Goal: Check status: Check status

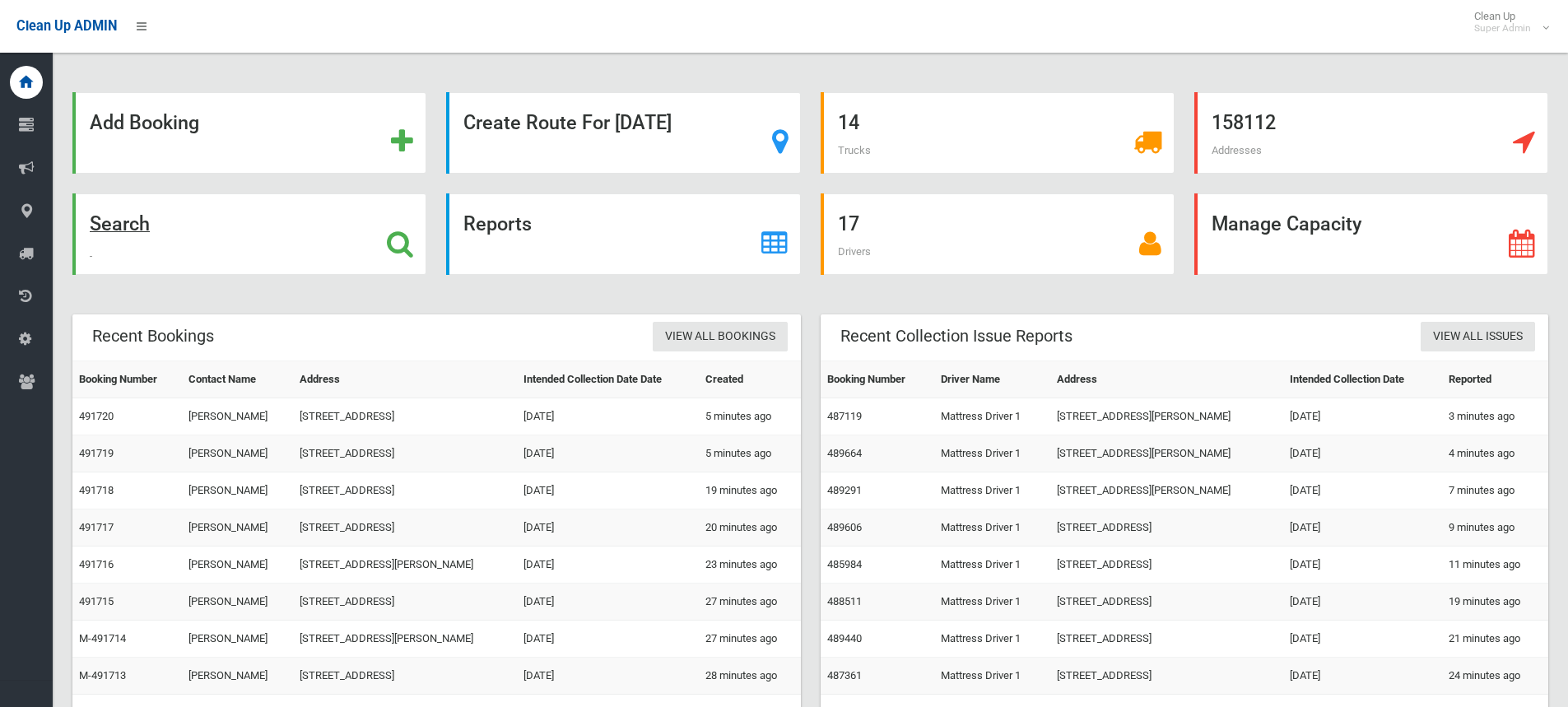
click at [400, 247] on icon at bounding box center [400, 243] width 26 height 28
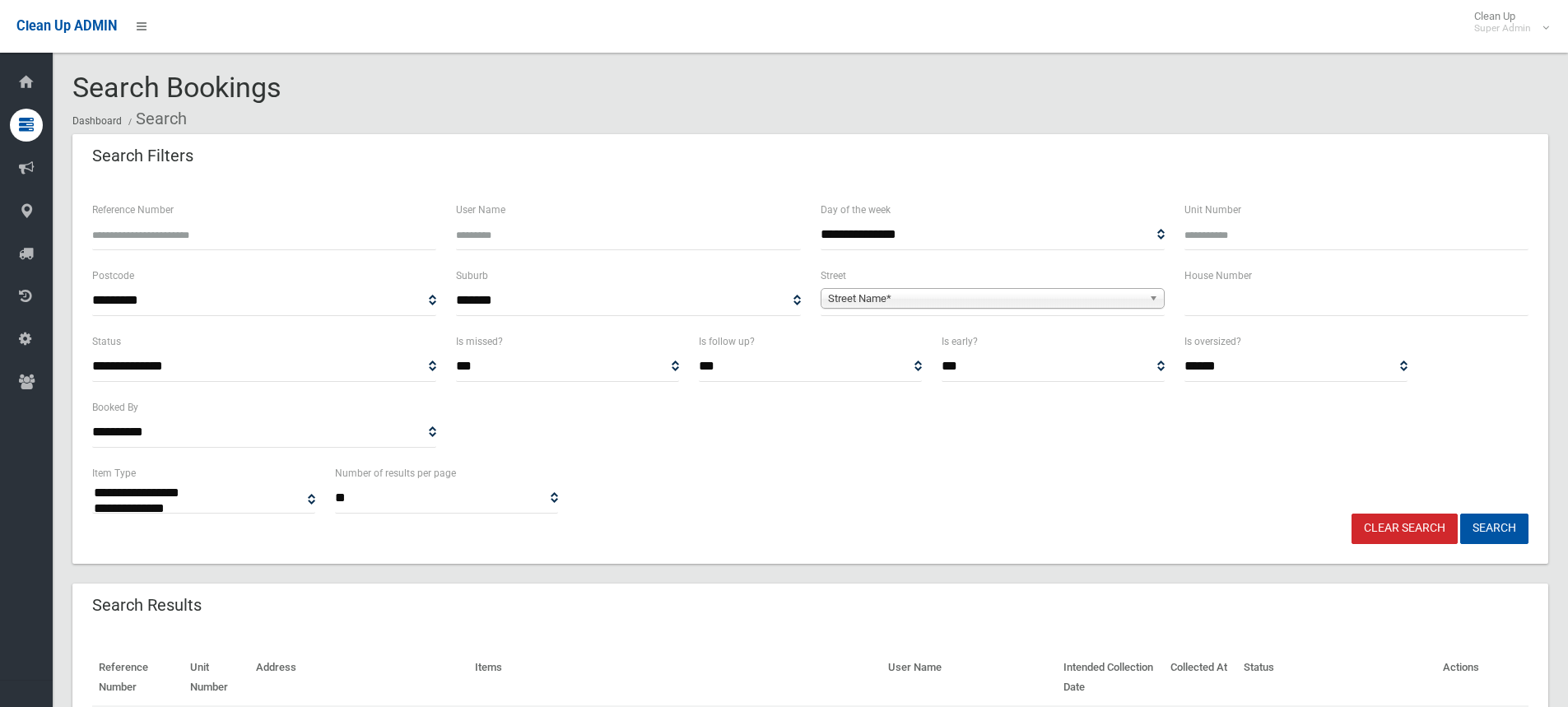
select select
click at [1211, 298] on input "text" at bounding box center [1356, 300] width 344 height 31
type input "***"
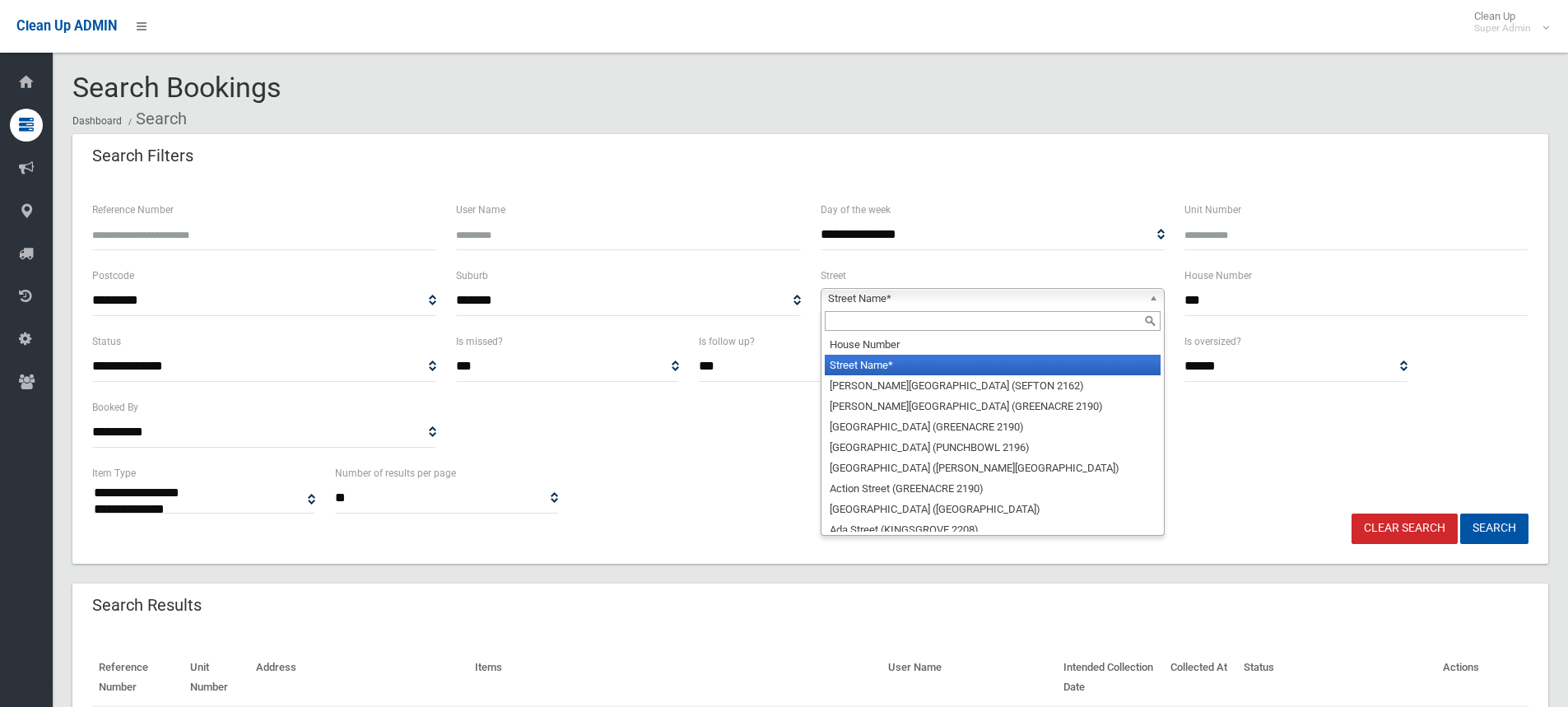
click at [890, 302] on span "Street Name*" at bounding box center [985, 299] width 314 height 20
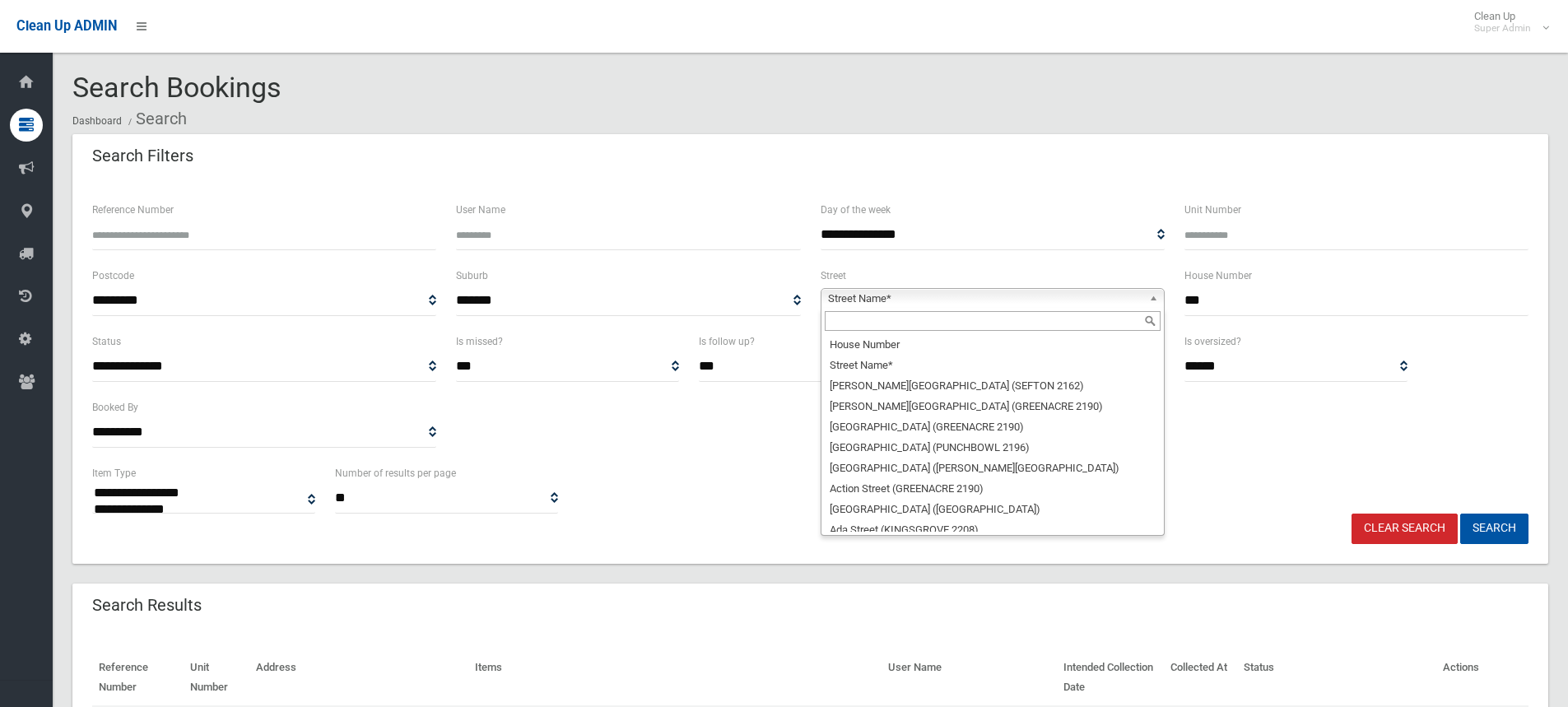
click at [887, 319] on input "text" at bounding box center [992, 321] width 336 height 20
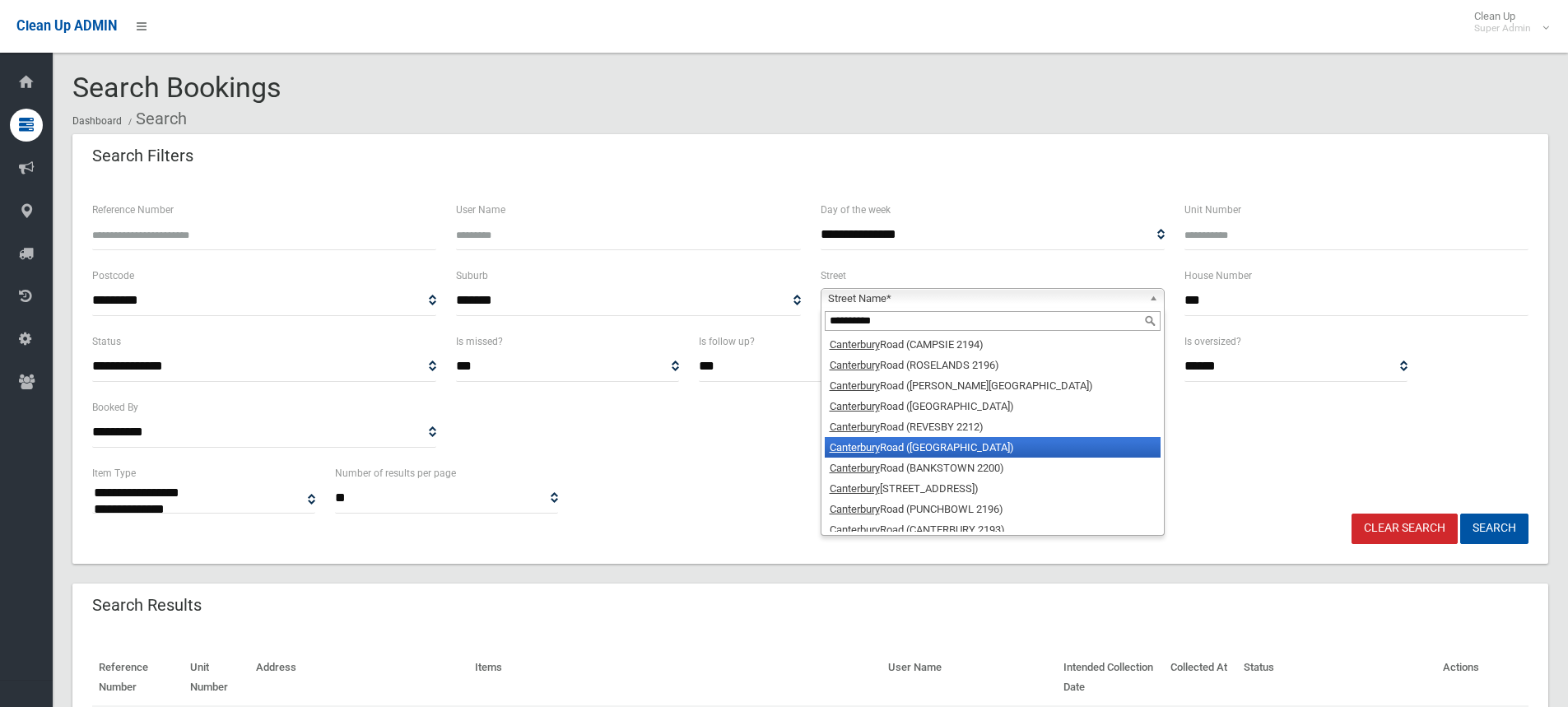
type input "**********"
click at [994, 452] on li "Canterbury Road (HURLSTONE PARK 2193)" at bounding box center [992, 447] width 336 height 21
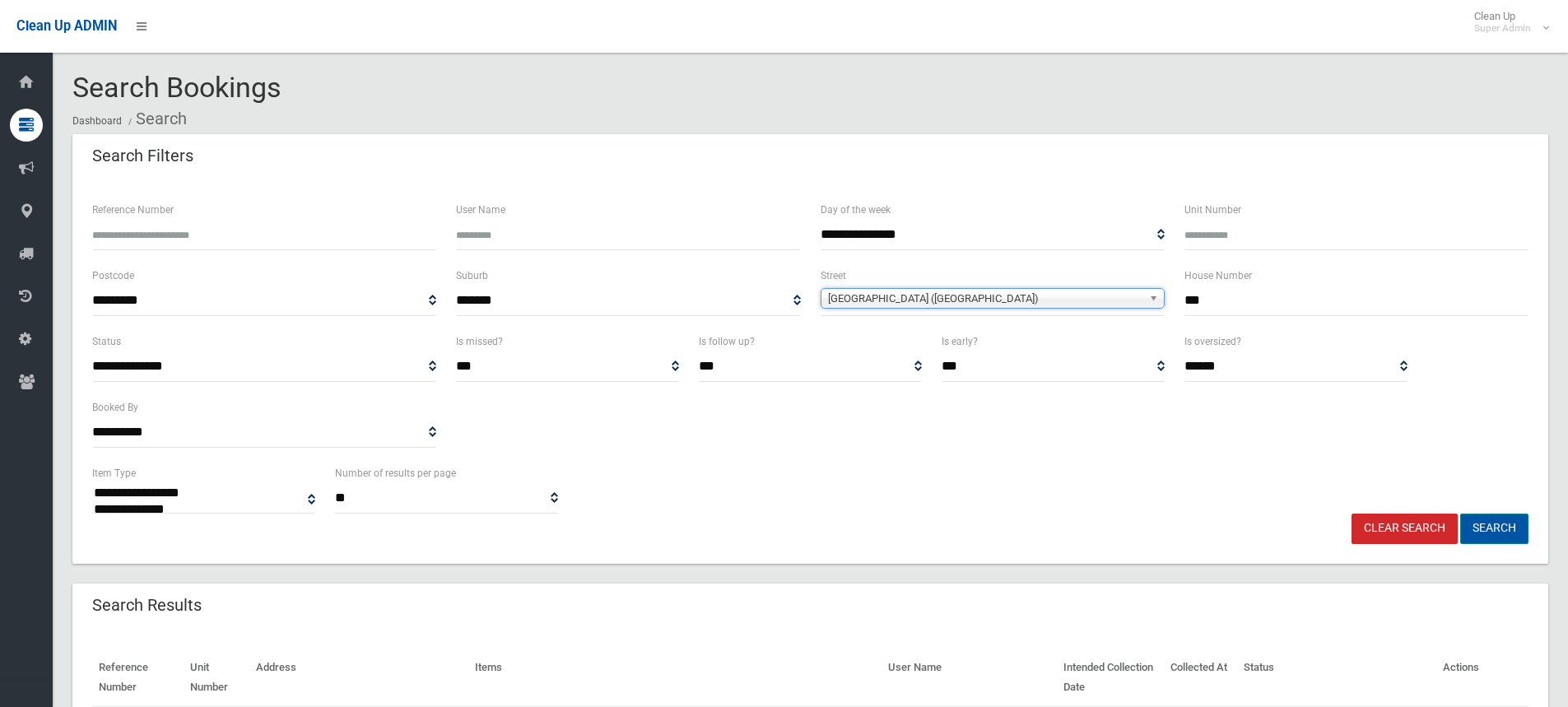
click at [1483, 528] on button "Search" at bounding box center [1494, 529] width 69 height 31
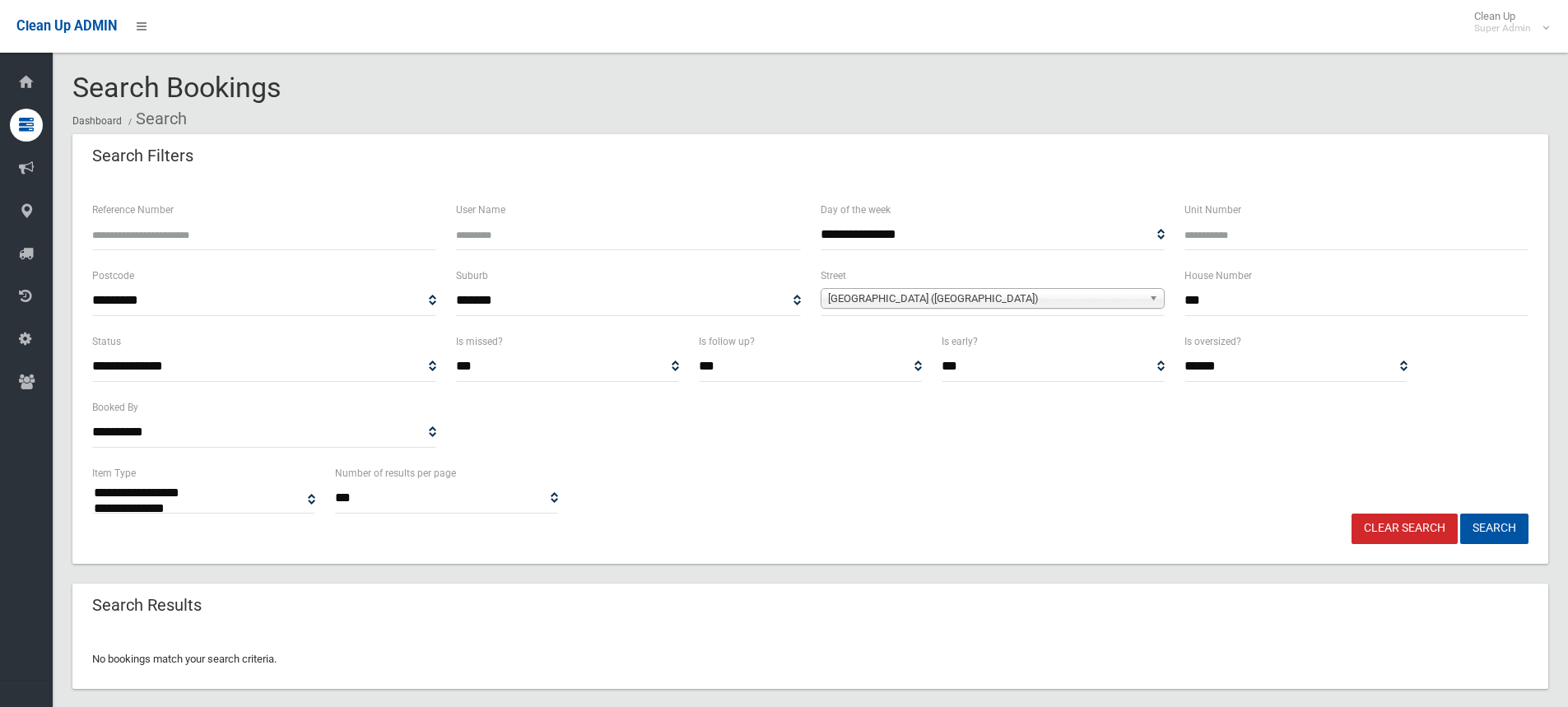
select select
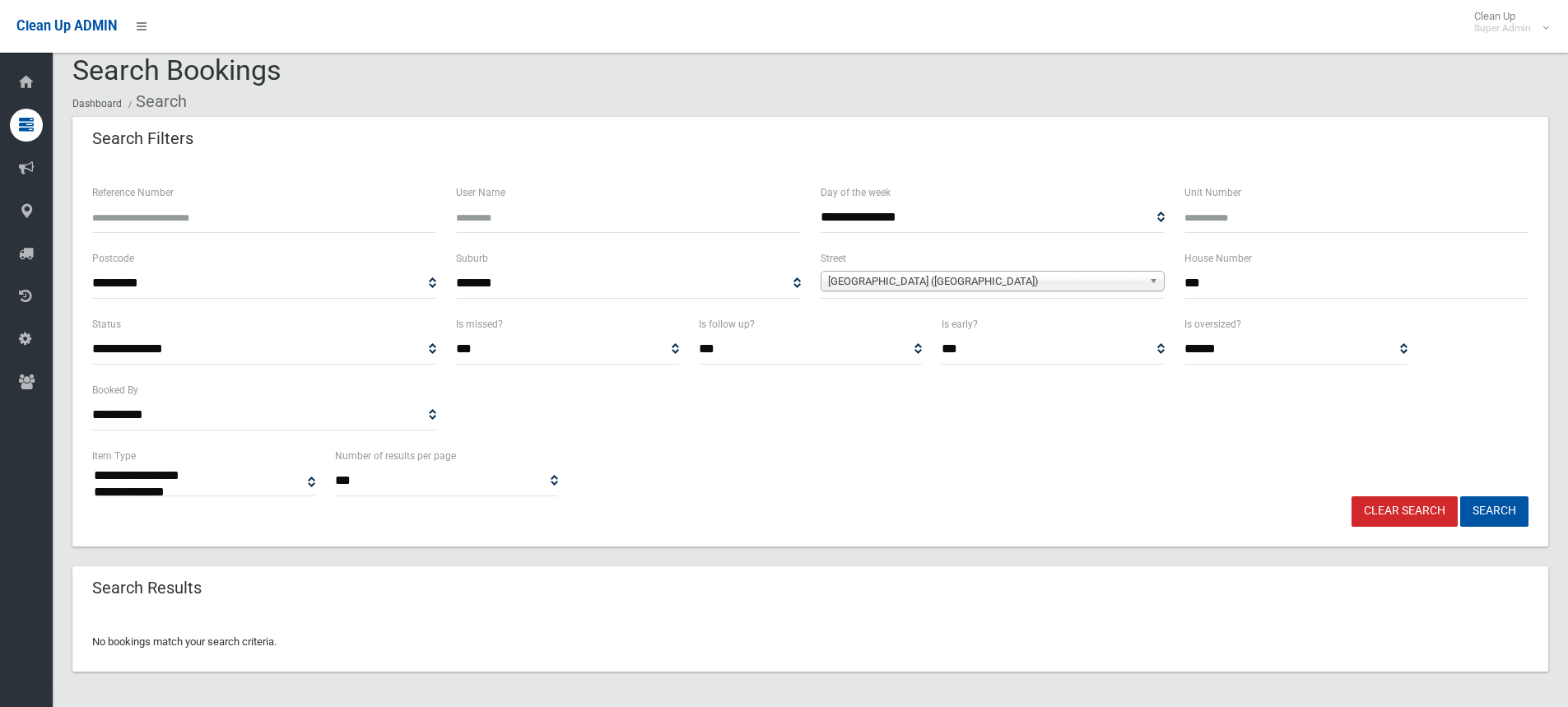
scroll to position [21, 0]
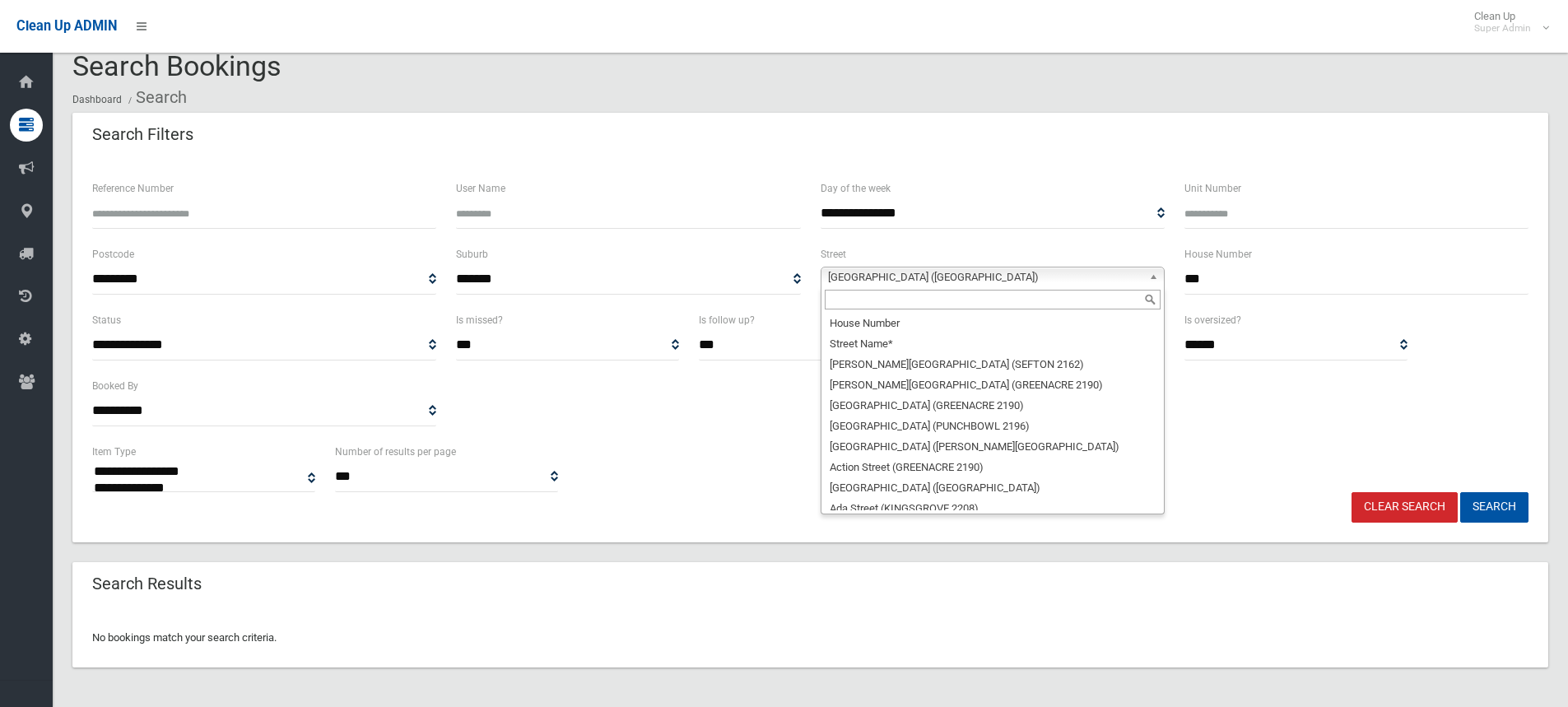
click at [959, 266] on link "[GEOGRAPHIC_DATA] ([GEOGRAPHIC_DATA])" at bounding box center [992, 276] width 344 height 21
click at [925, 292] on input "text" at bounding box center [992, 300] width 336 height 20
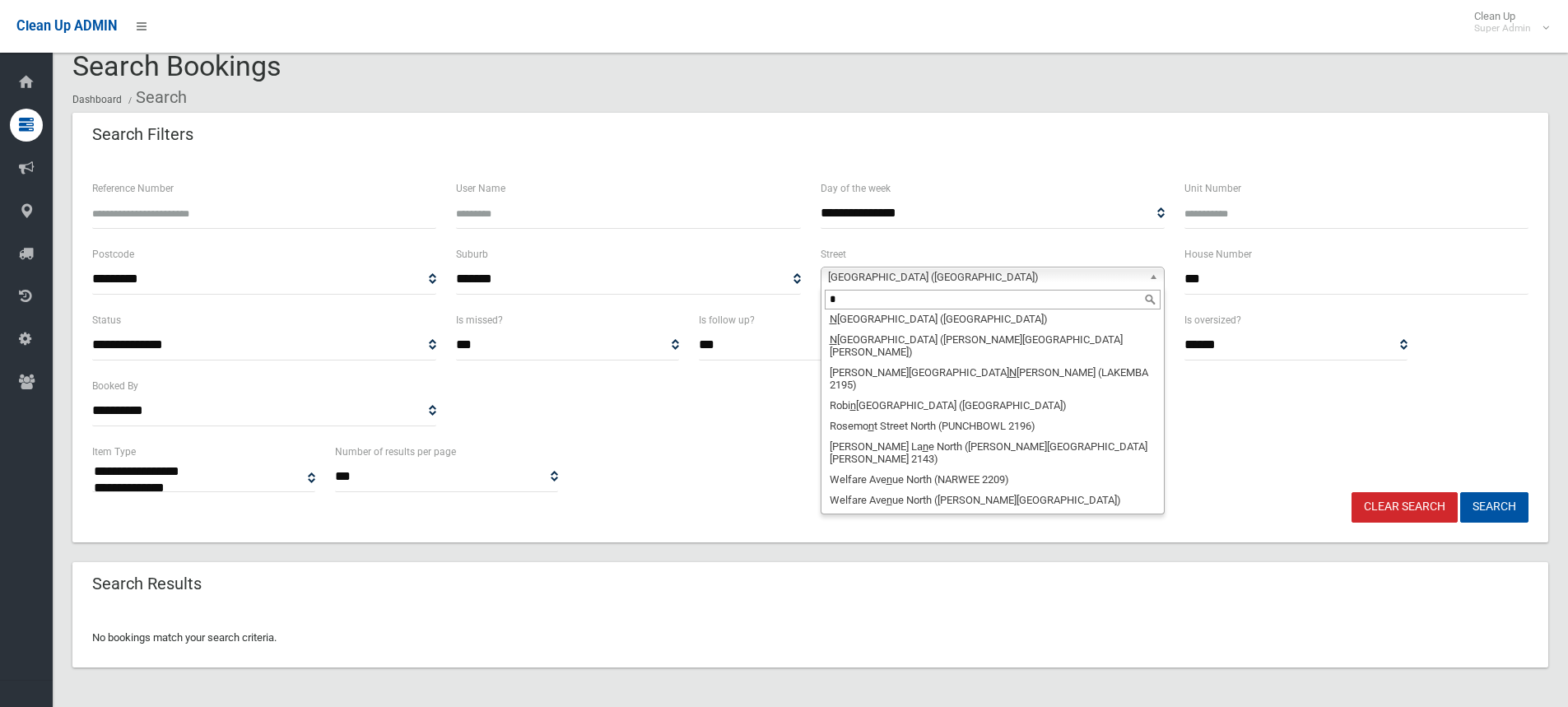
scroll to position [0, 0]
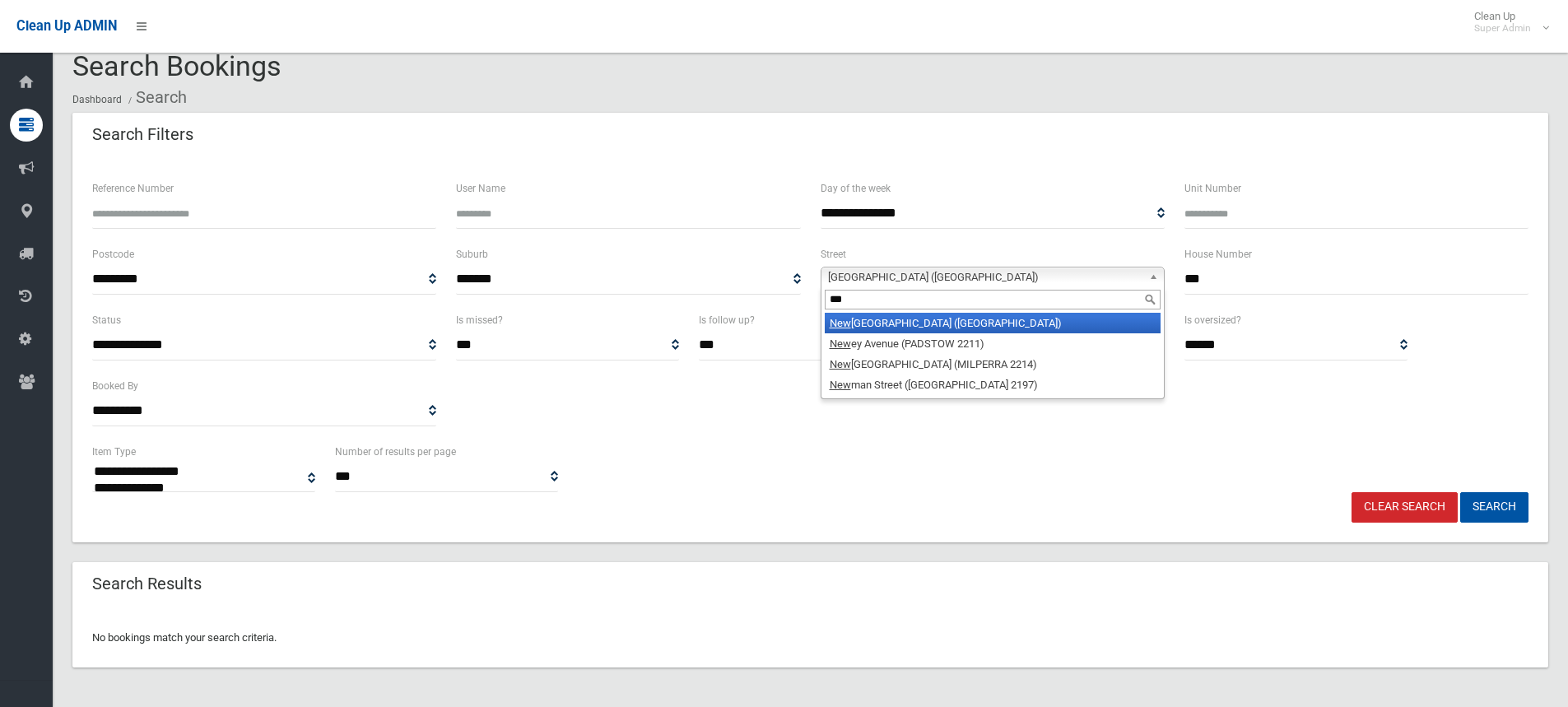
type input "***"
click at [937, 330] on li "[GEOGRAPHIC_DATA] ([GEOGRAPHIC_DATA])" at bounding box center [992, 323] width 336 height 21
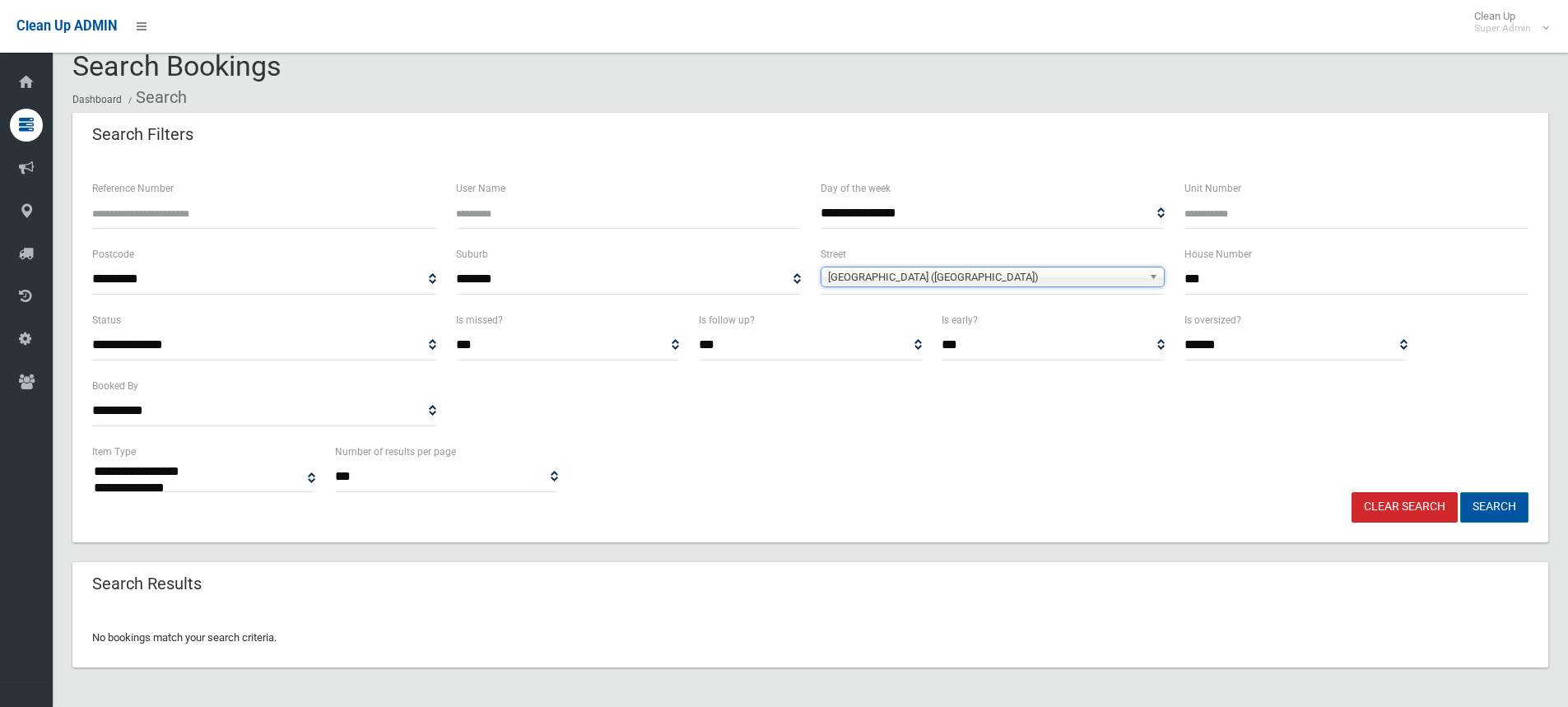
click at [1496, 504] on button "Search" at bounding box center [1494, 508] width 69 height 31
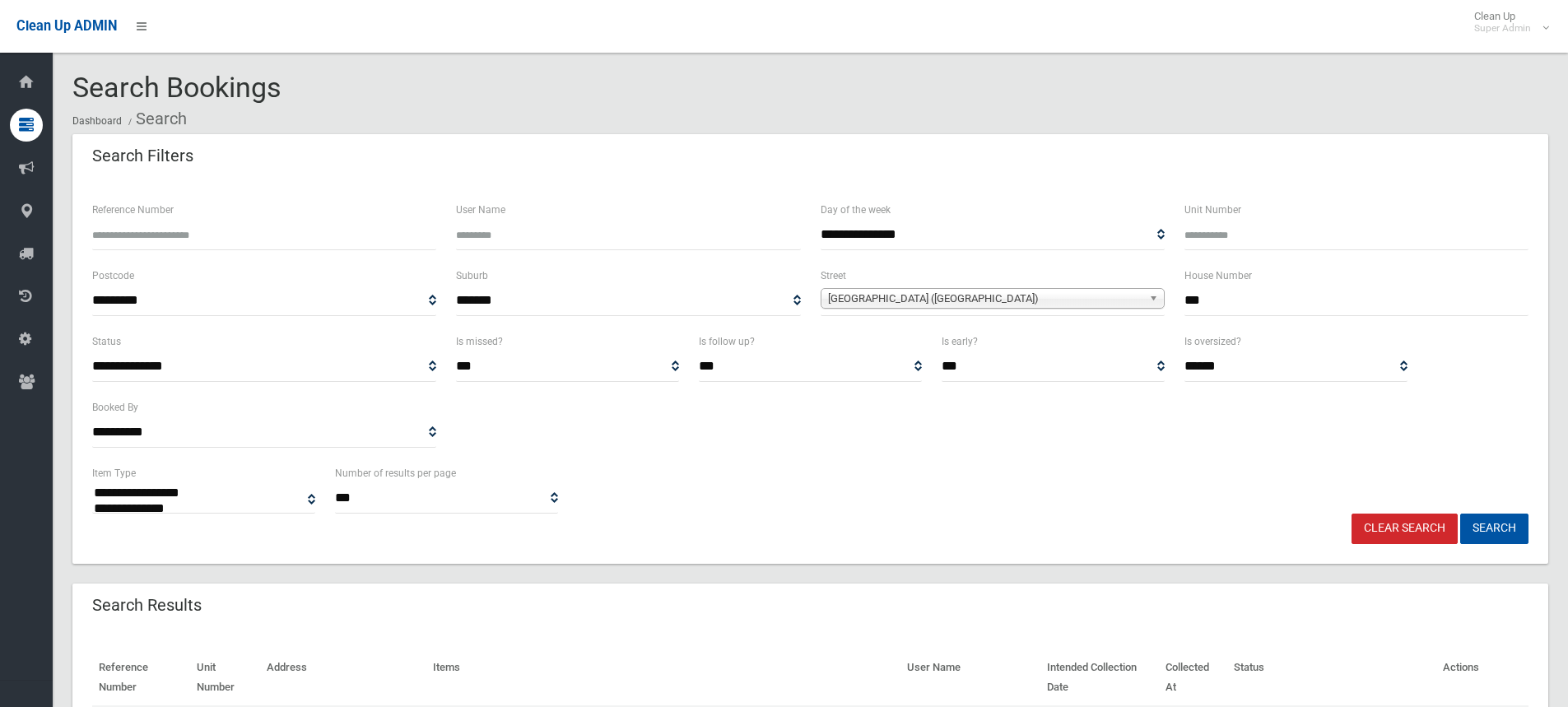
select select
click at [1140, 432] on div "**********" at bounding box center [810, 398] width 1456 height 132
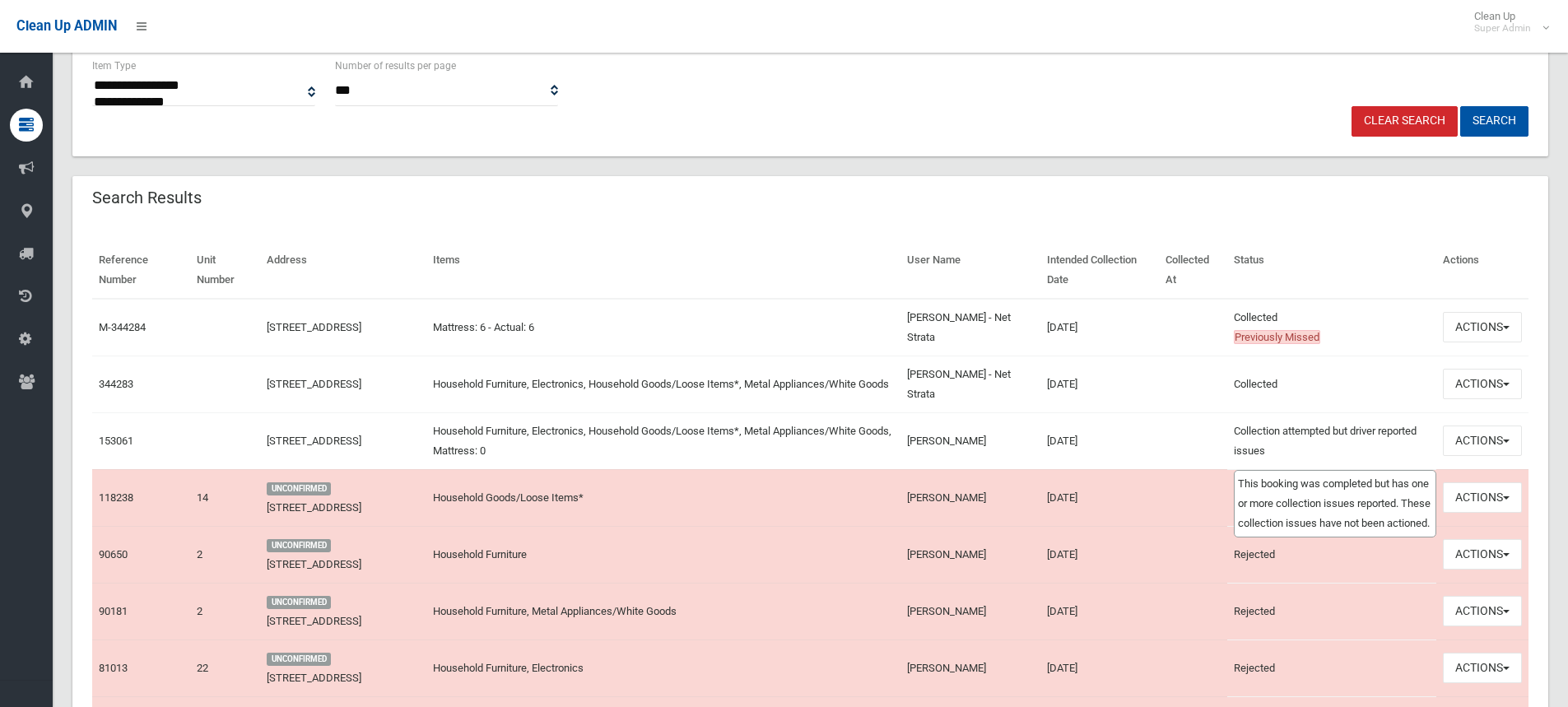
scroll to position [412, 0]
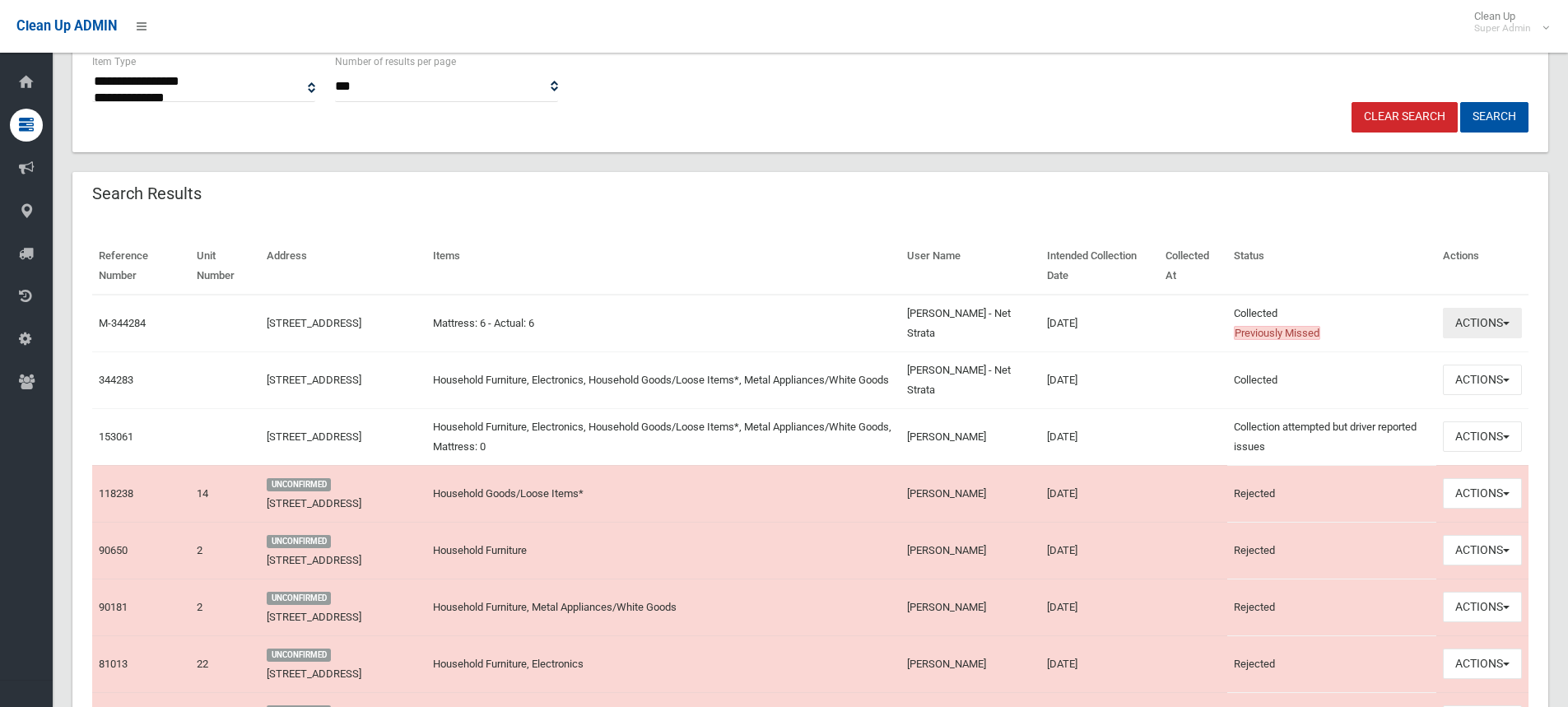
click at [1501, 318] on button "Actions" at bounding box center [1481, 323] width 79 height 31
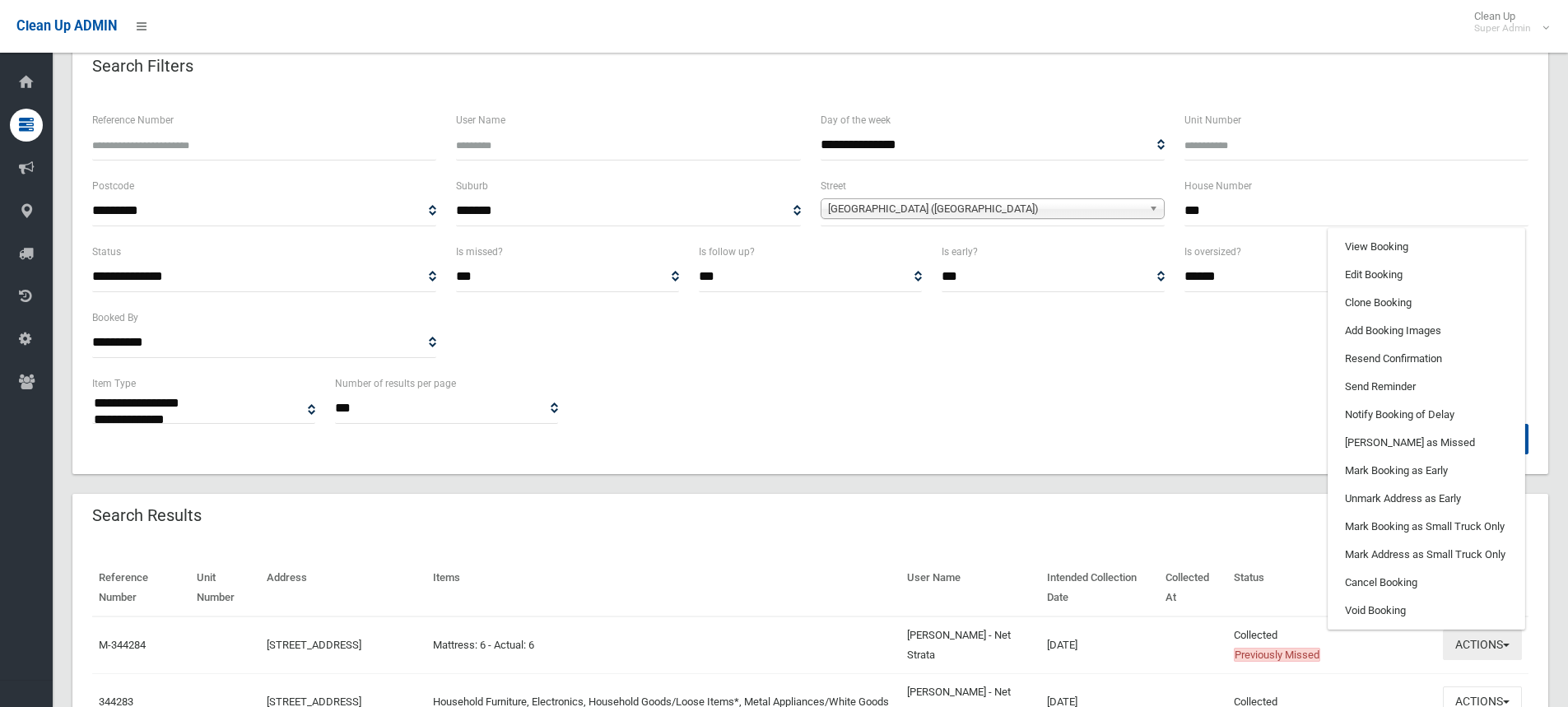
scroll to position [83, 0]
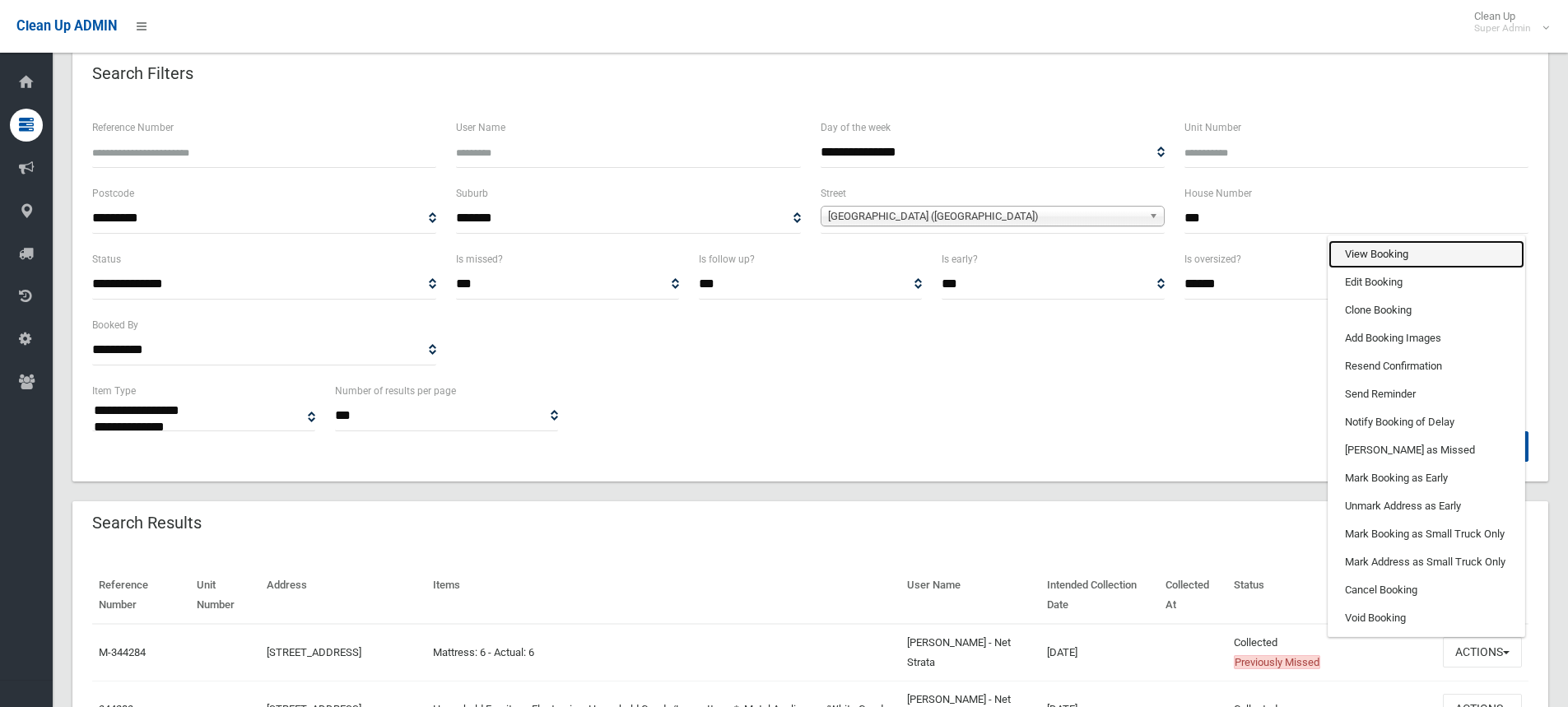
click at [1394, 252] on link "View Booking" at bounding box center [1426, 254] width 195 height 28
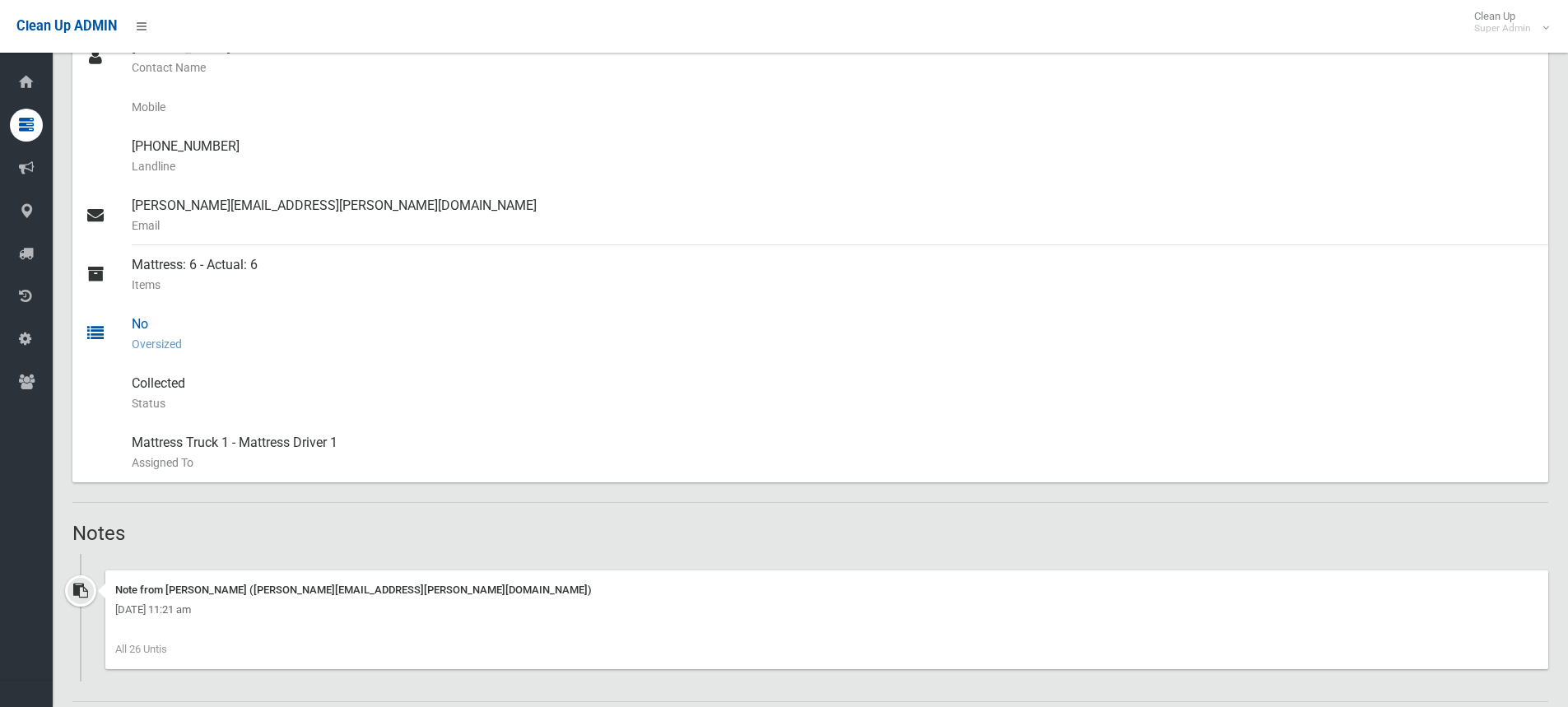
scroll to position [494, 0]
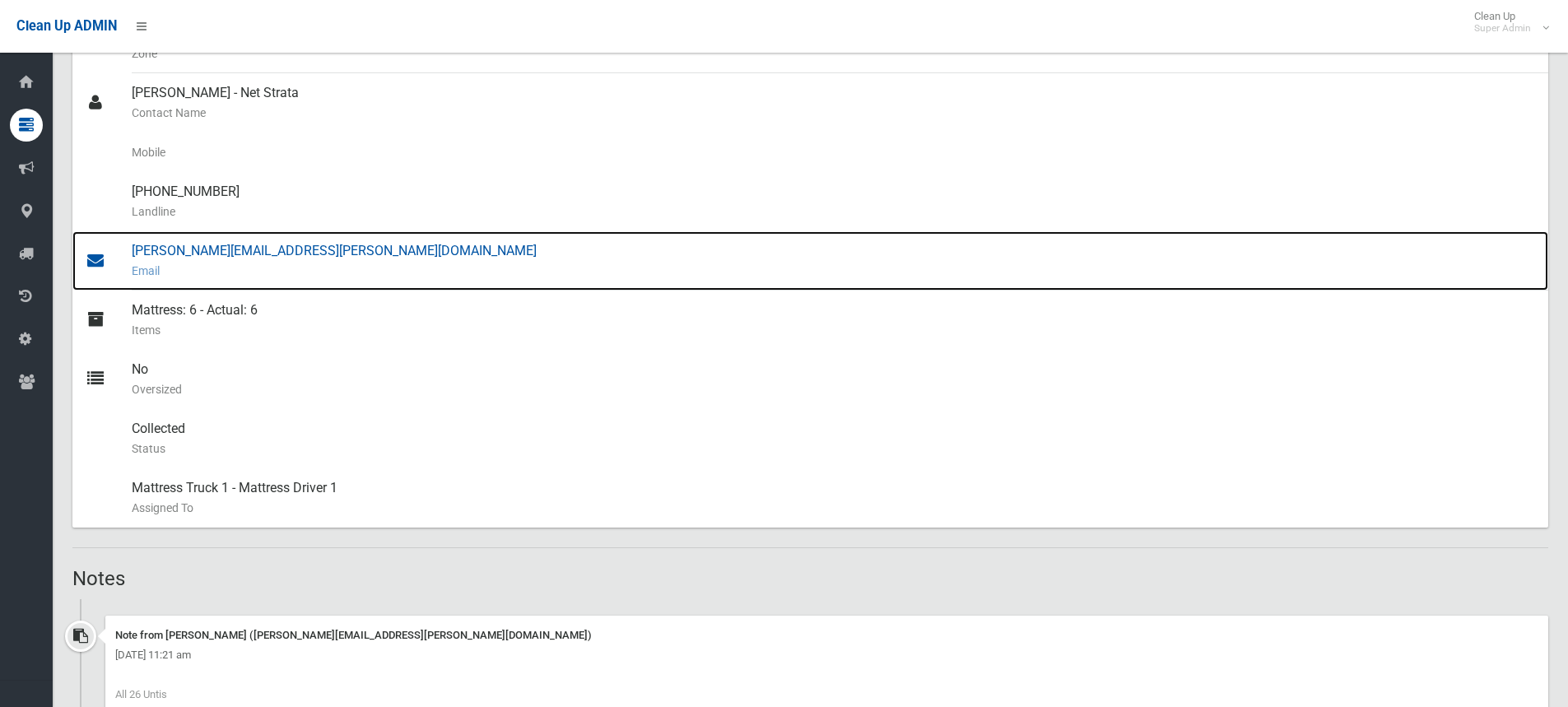
click at [221, 252] on div "eloise.stockton@netstrata.com.au Email" at bounding box center [833, 260] width 1404 height 59
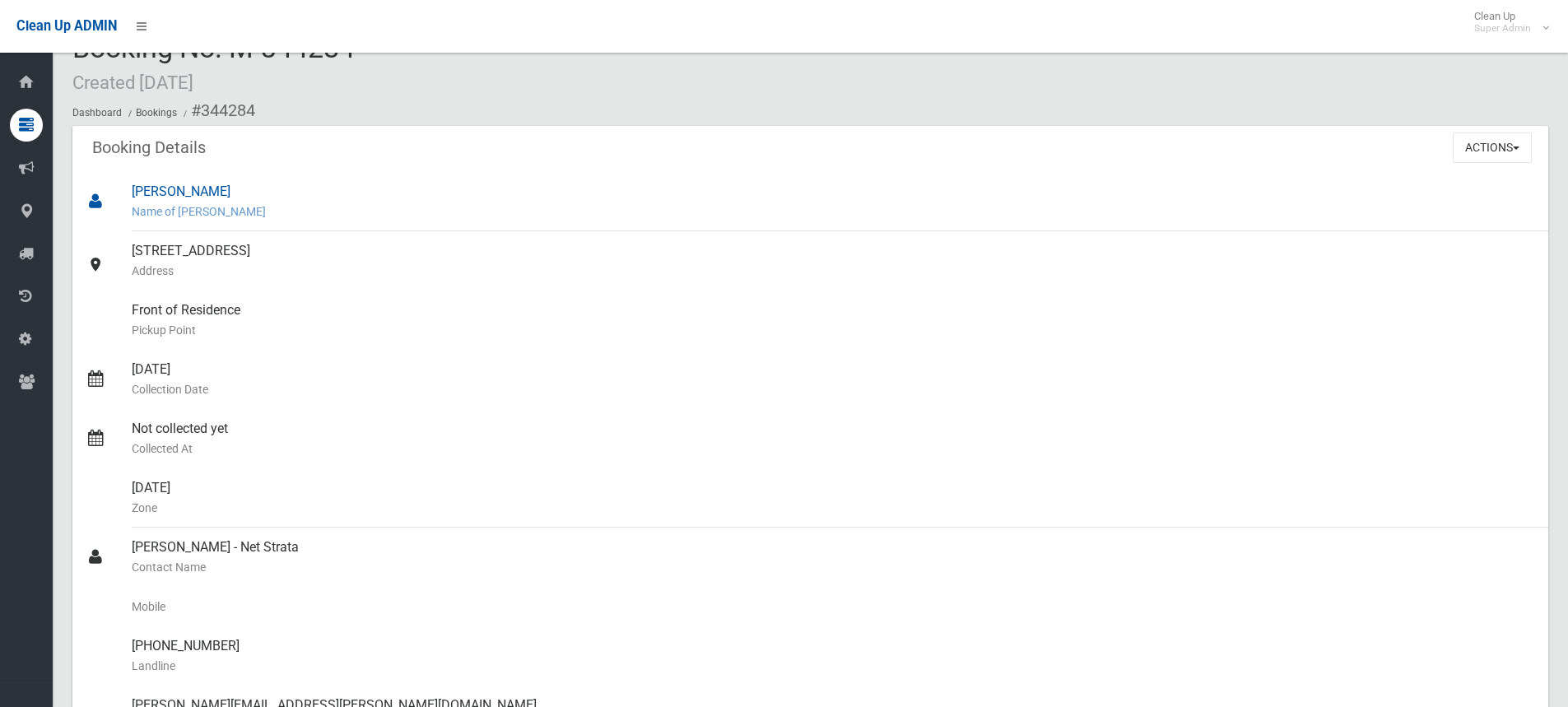
scroll to position [0, 0]
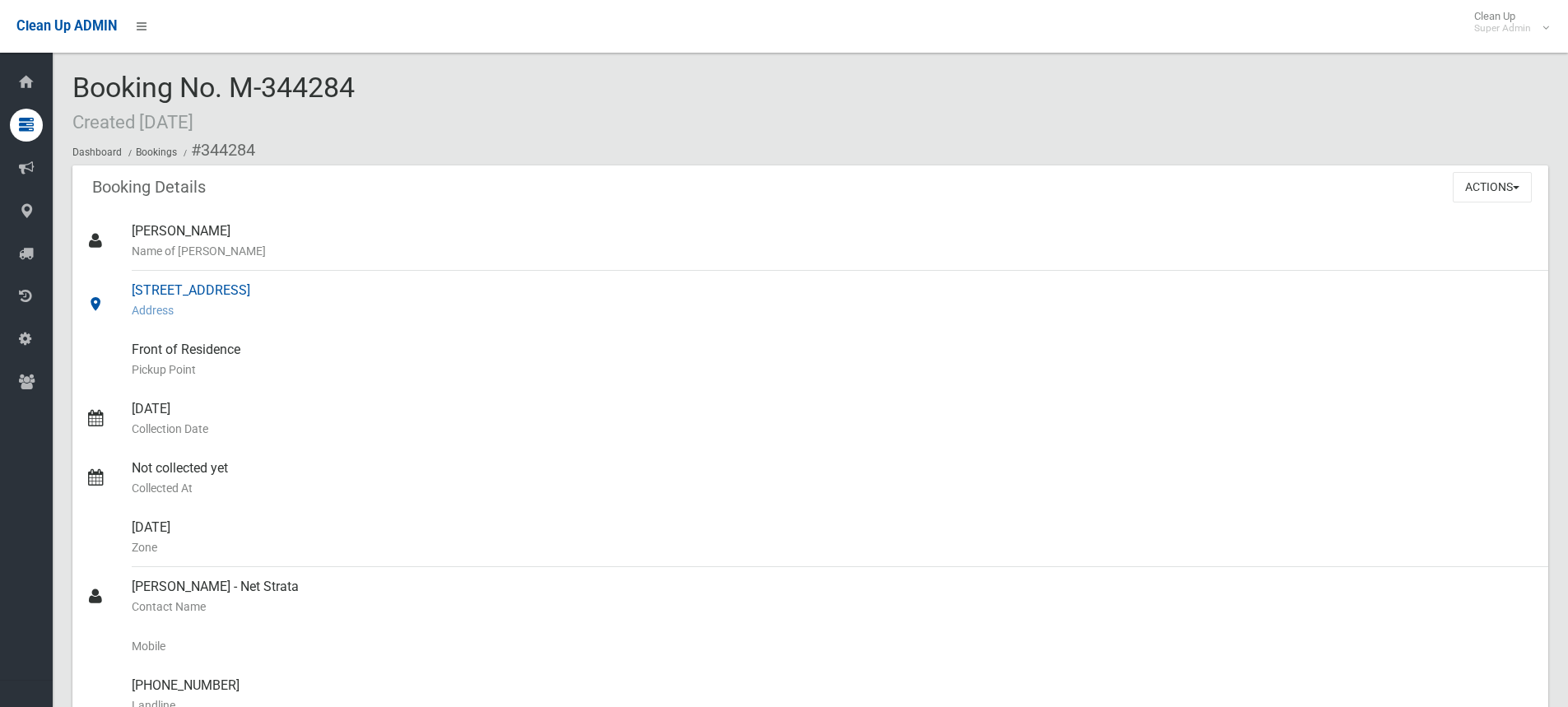
drag, startPoint x: 133, startPoint y: 286, endPoint x: 401, endPoint y: 285, distance: 268.0
click at [401, 285] on div "630 New Canterbury Road, HURLSTONE PARK NSW 2193 Address" at bounding box center [833, 300] width 1404 height 59
copy div "630 New Canterbury Road, HURLSTONE PARK"
click at [388, 84] on div "Booking No. M-344284 Created 15/11/2023 Dashboard Bookings #344284" at bounding box center [810, 119] width 1475 height 93
click at [429, 94] on div "Booking No. M-344284 Created 15/11/2023 Dashboard Bookings #344284" at bounding box center [810, 119] width 1475 height 93
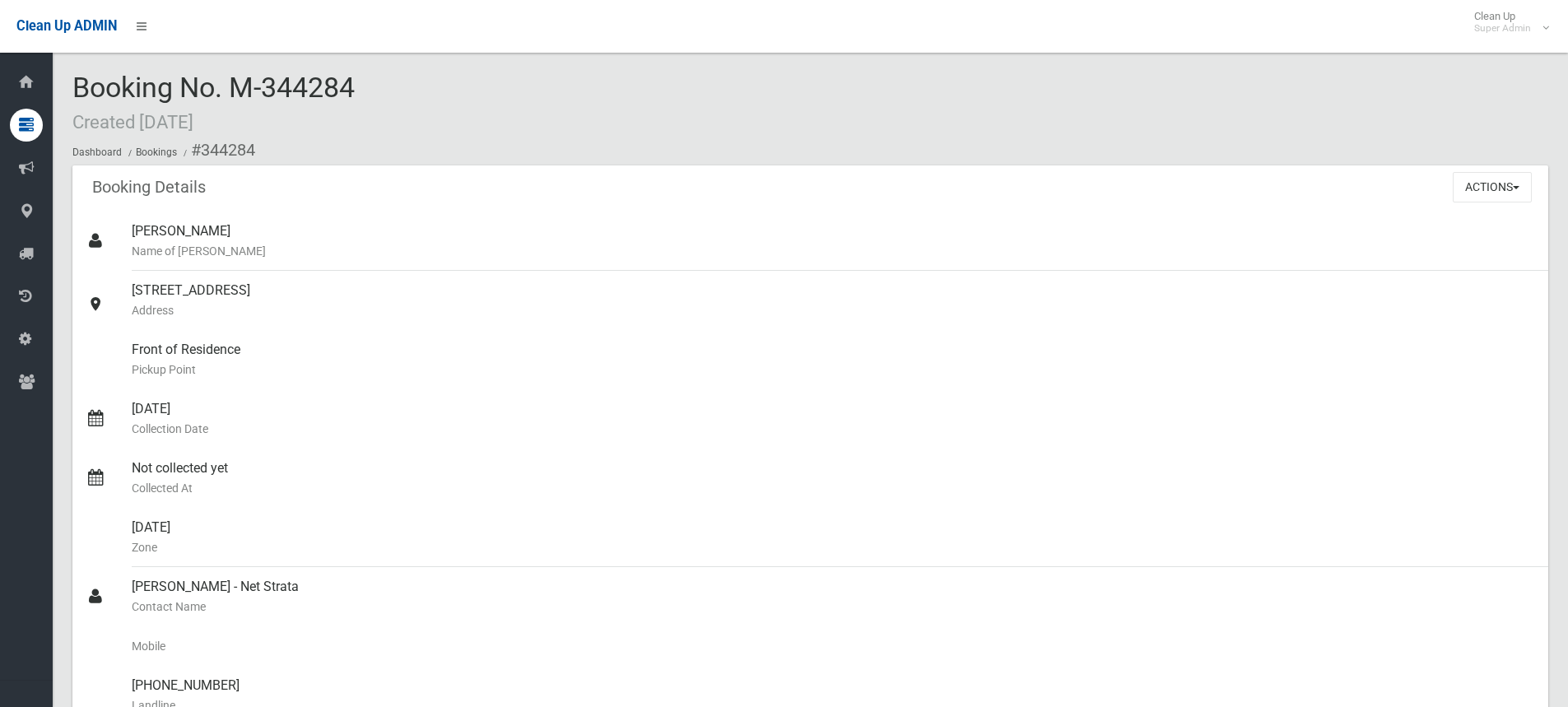
click at [852, 172] on div "Booking Details Actions View Booking Edit Booking Clone Booking Add Booking Ima…" at bounding box center [810, 188] width 1475 height 46
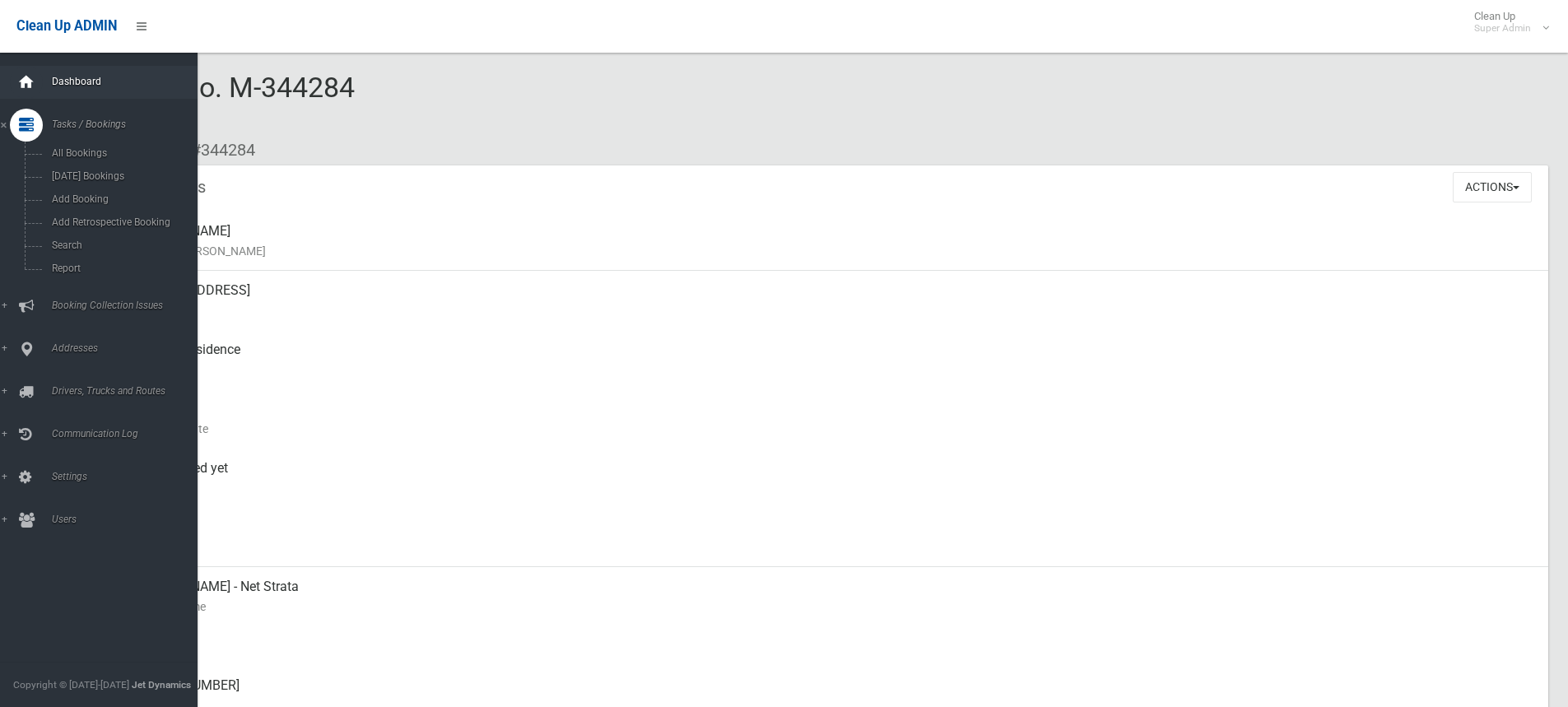
click at [26, 75] on icon at bounding box center [26, 82] width 18 height 33
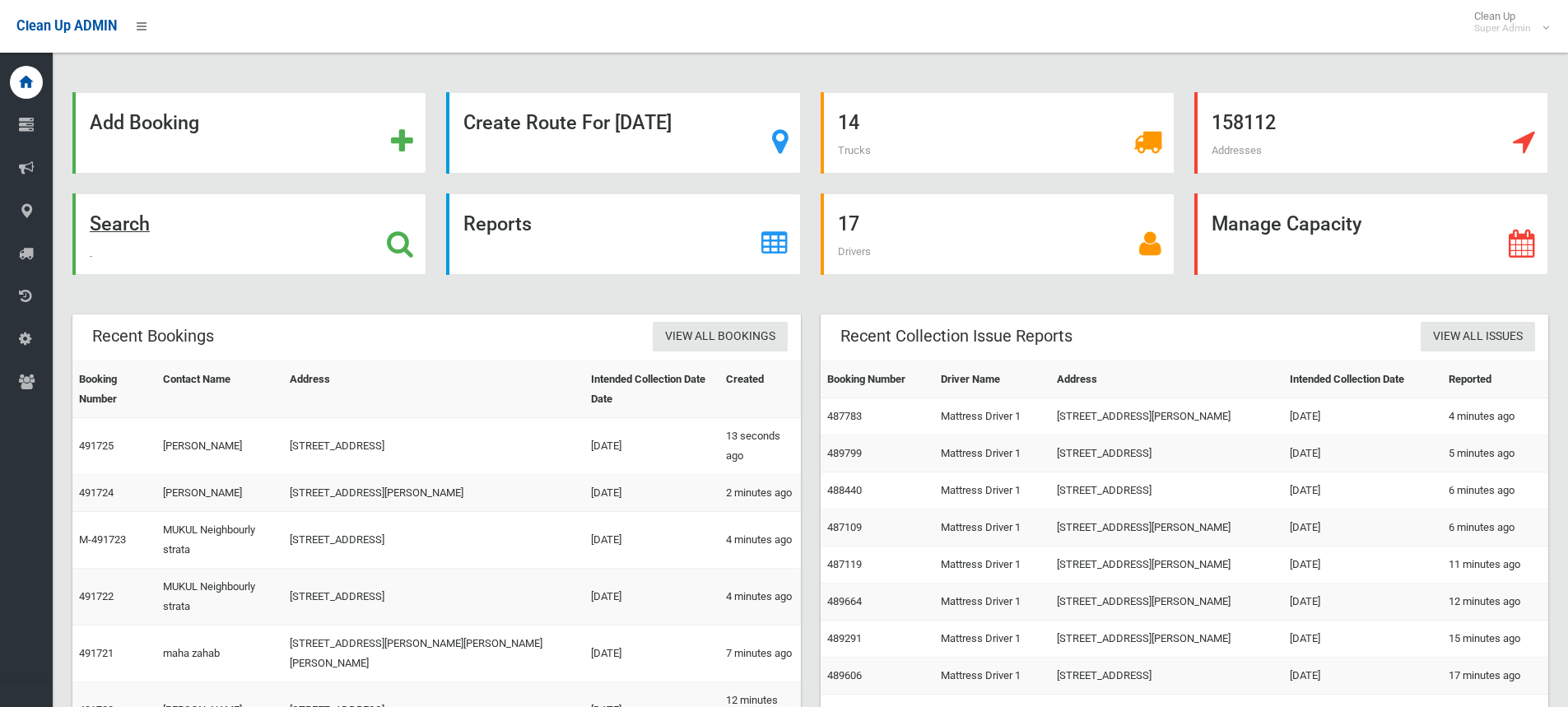
click at [395, 242] on icon at bounding box center [400, 243] width 26 height 28
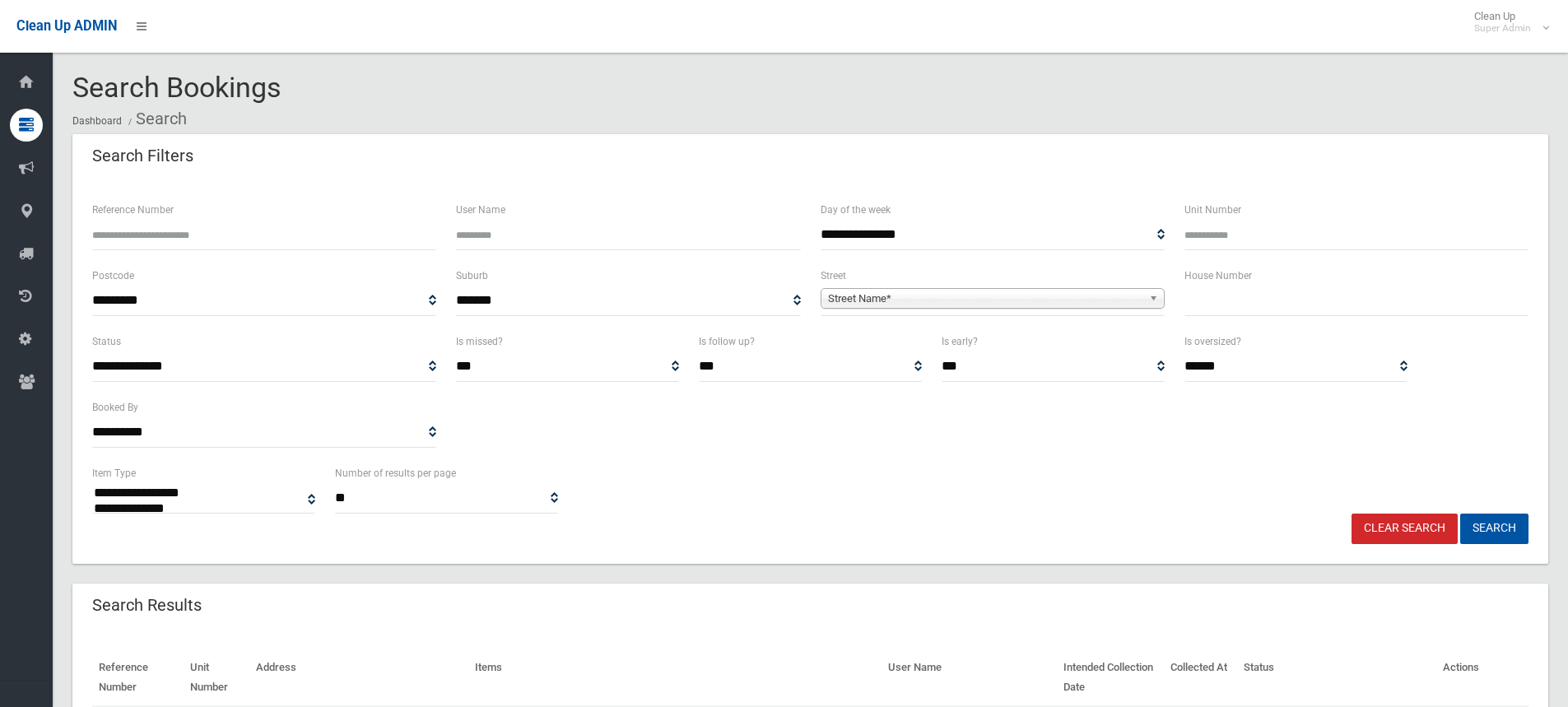
select select
click at [1263, 309] on input "text" at bounding box center [1356, 300] width 344 height 31
type input "**"
click at [918, 296] on span "Street Name*" at bounding box center [985, 299] width 314 height 20
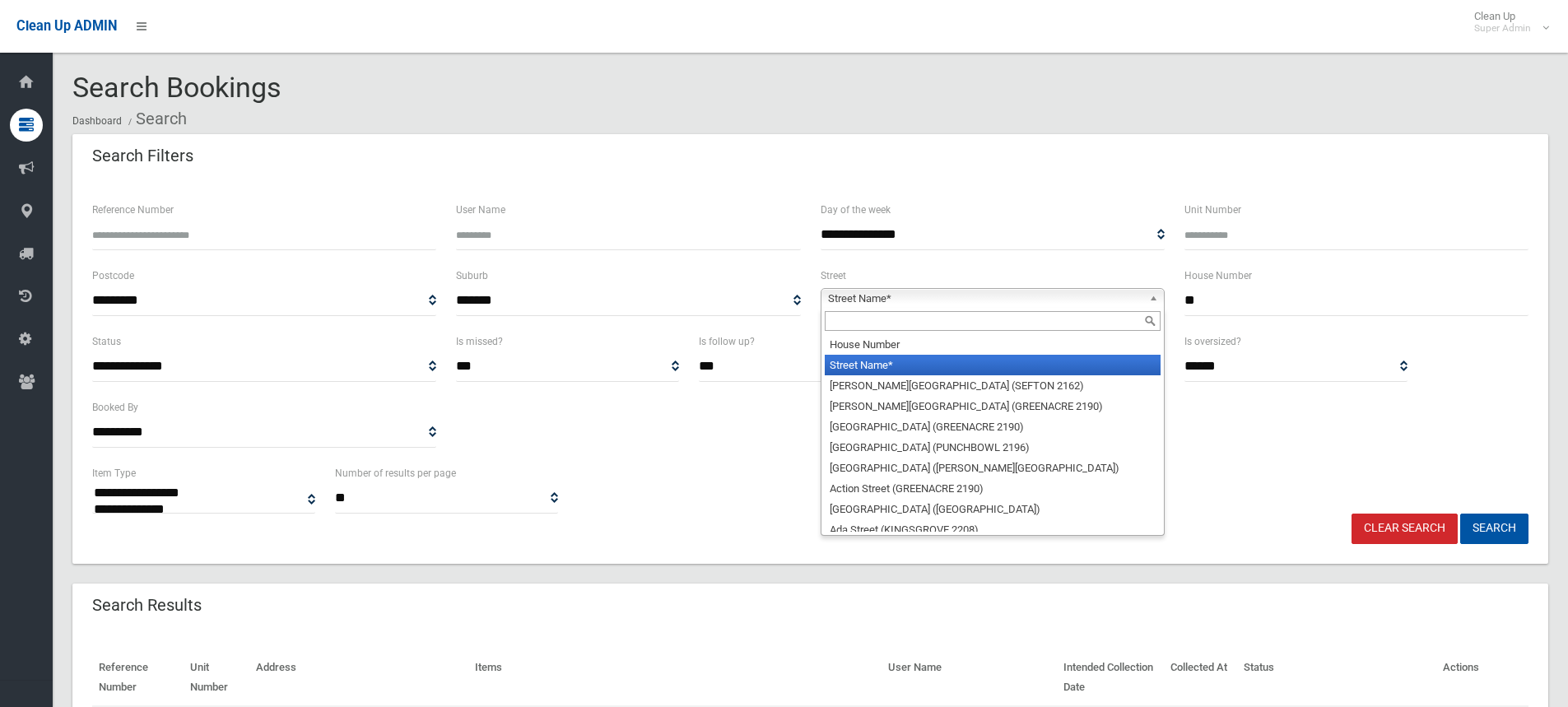
click at [910, 322] on input "text" at bounding box center [992, 321] width 336 height 20
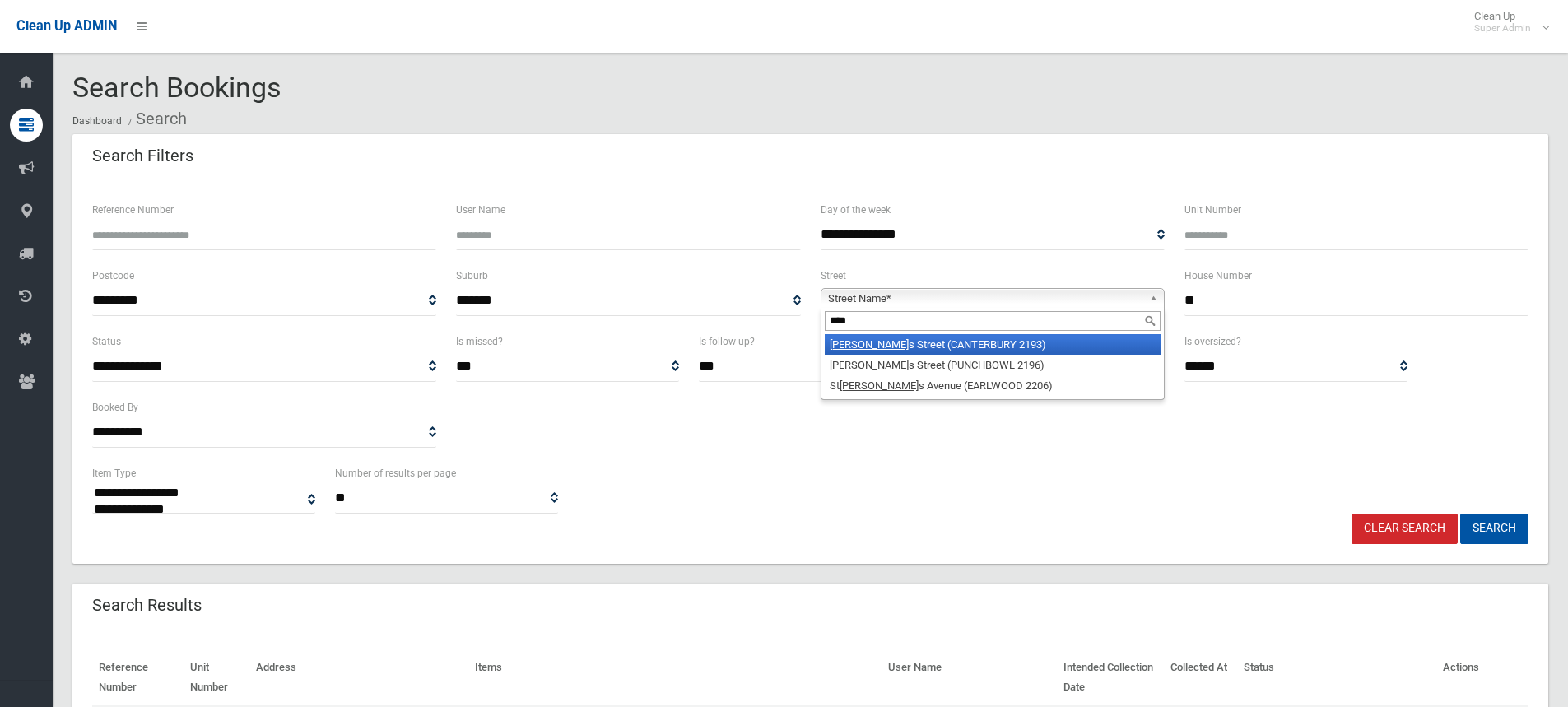
type input "*****"
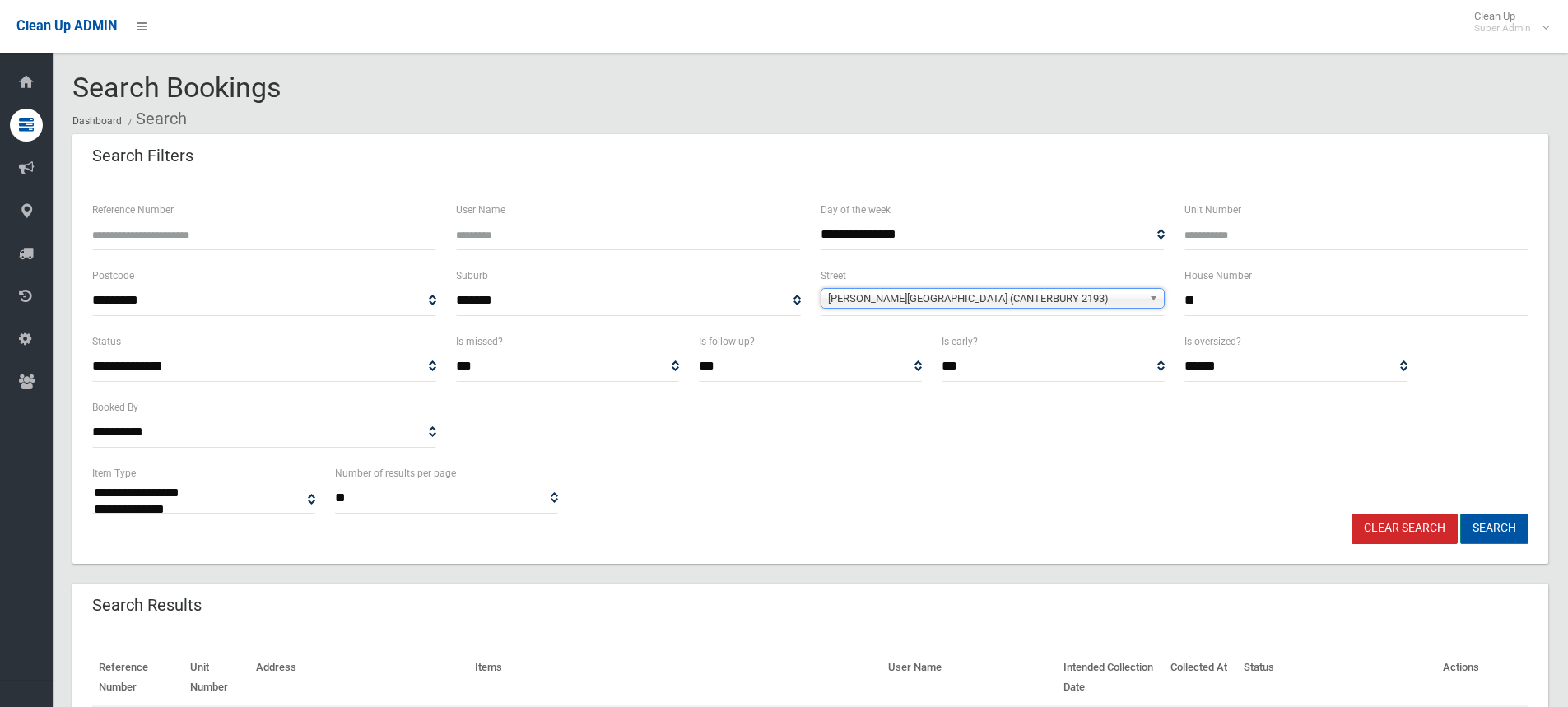
click at [1497, 526] on button "Search" at bounding box center [1494, 529] width 69 height 31
select select
click at [892, 452] on div "**********" at bounding box center [810, 398] width 1456 height 132
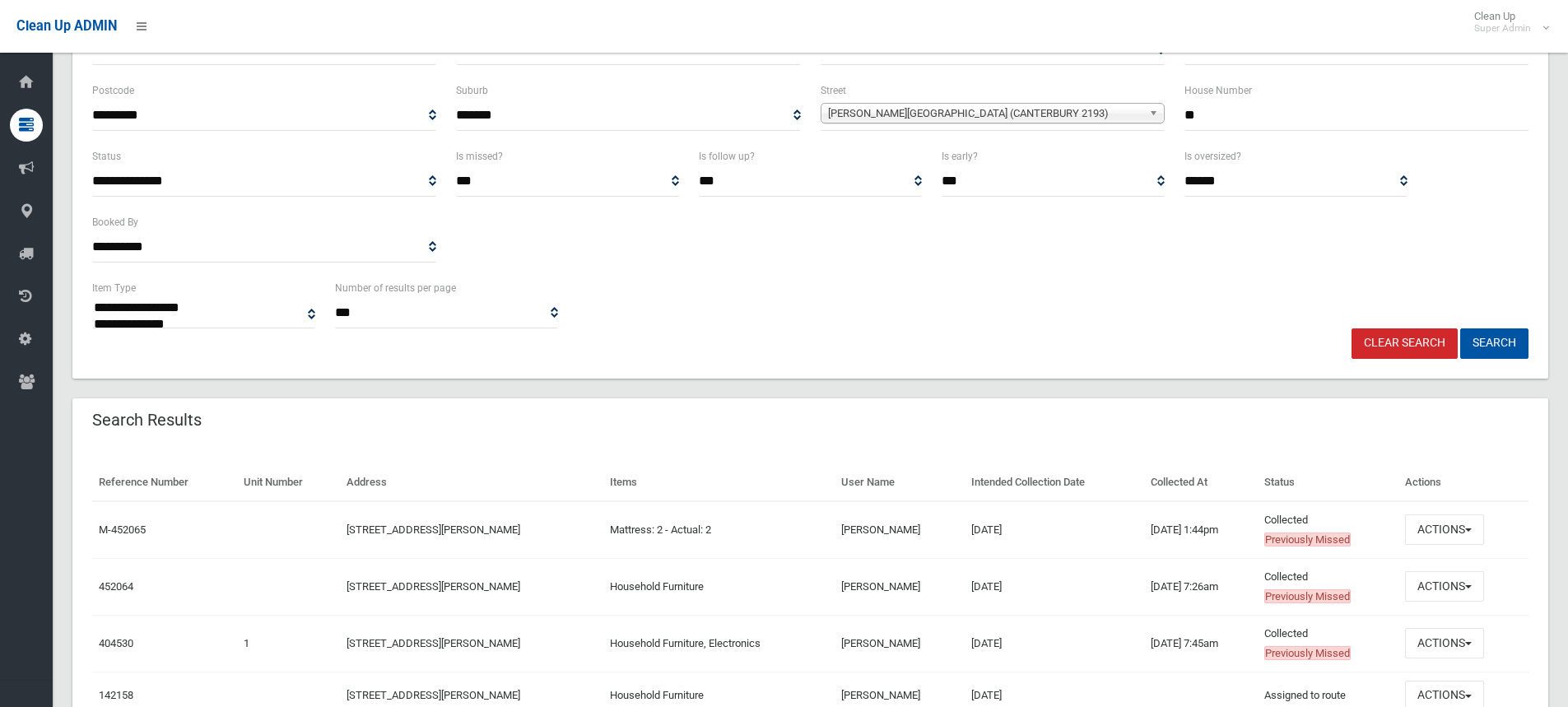
scroll to position [276, 0]
